Goal: Share content: Share content

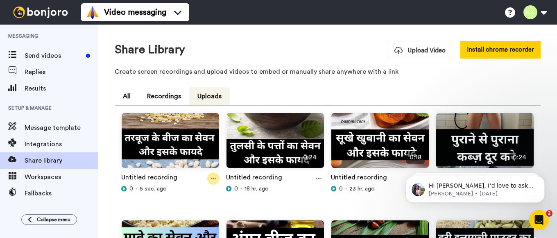
click at [213, 179] on icon at bounding box center [213, 178] width 5 height 1
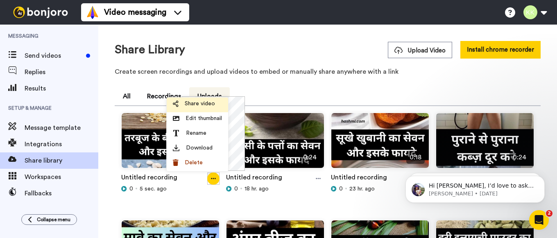
click at [206, 101] on span "Share video" at bounding box center [200, 104] width 30 height 8
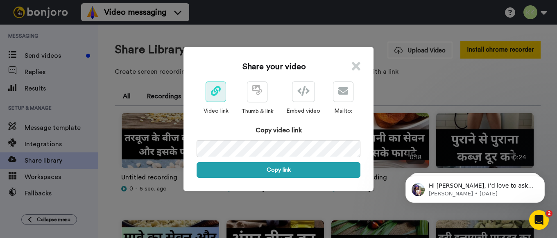
drag, startPoint x: 281, startPoint y: 167, endPoint x: 284, endPoint y: 192, distance: 25.2
click at [281, 168] on button "Copy link" at bounding box center [279, 170] width 164 height 16
